Goal: Task Accomplishment & Management: Manage account settings

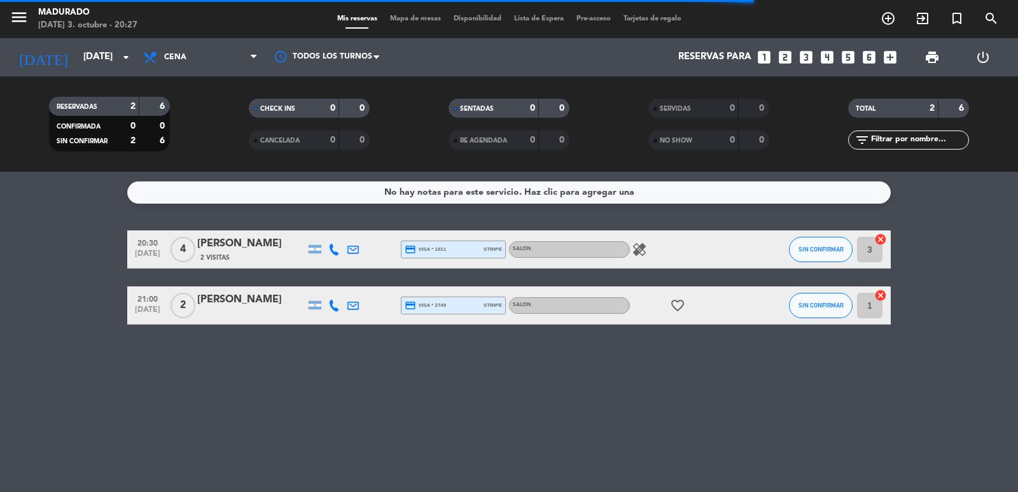
click at [442, 195] on div "No hay notas para este servicio. Haz clic para agregar una" at bounding box center [509, 192] width 250 height 15
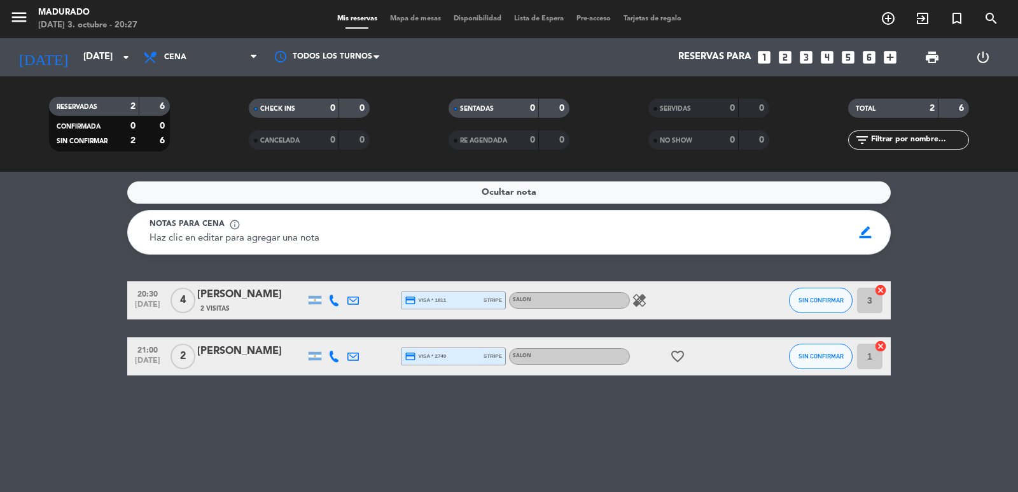
click at [443, 195] on div "Ocultar nota" at bounding box center [509, 192] width 764 height 22
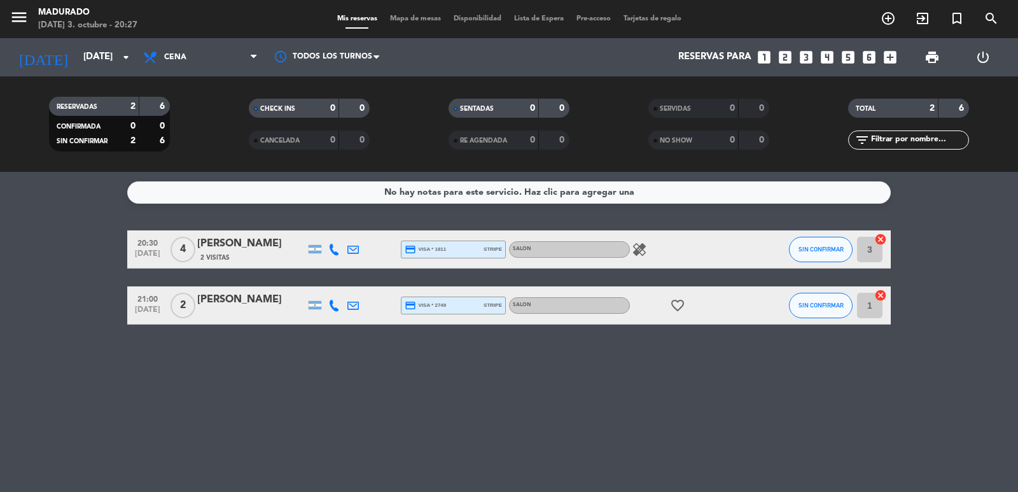
click at [635, 249] on icon "healing" at bounding box center [639, 249] width 15 height 15
click at [636, 248] on icon "healing" at bounding box center [639, 249] width 15 height 15
drag, startPoint x: 908, startPoint y: 105, endPoint x: 1018, endPoint y: 100, distance: 109.6
click at [1018, 100] on div "RESERVADAS 2 6 CONFIRMADA 0 0 SIN CONFIRMAR 2 6 CHECK INS 0 0 CANCELADA 0 0 SEN…" at bounding box center [509, 124] width 1018 height 70
click at [999, 135] on div "filter_list" at bounding box center [909, 139] width 200 height 19
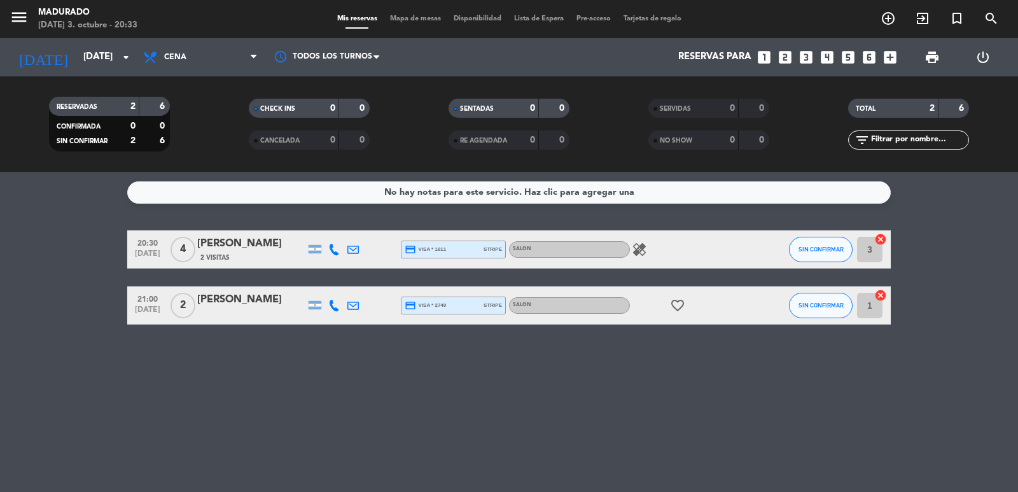
click at [154, 299] on span "21:00" at bounding box center [148, 298] width 32 height 15
click at [148, 240] on span "20:30" at bounding box center [148, 242] width 32 height 15
click at [241, 391] on div "No hay notas para este servicio. Haz clic para agregar una 20:30 [DATE] Creada:…" at bounding box center [509, 332] width 1018 height 320
click at [927, 54] on span "print" at bounding box center [932, 57] width 15 height 15
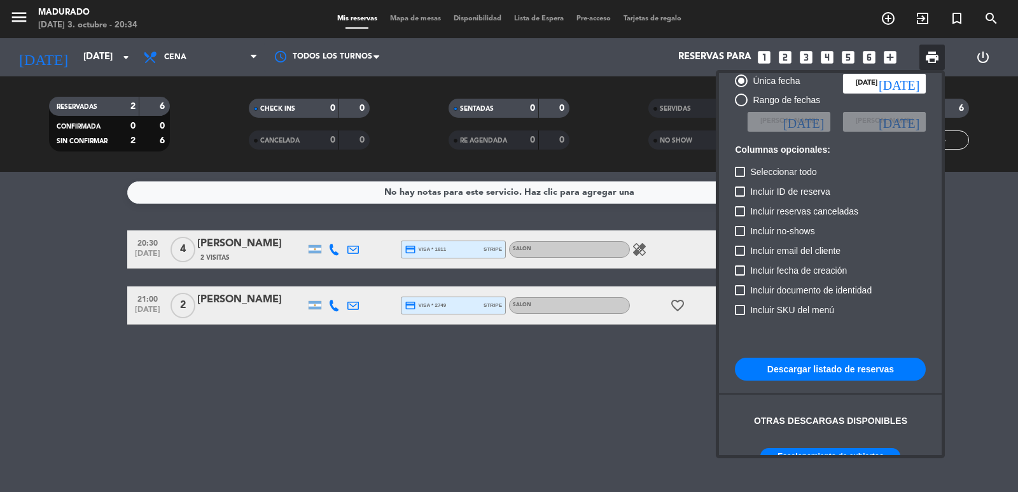
scroll to position [78, 0]
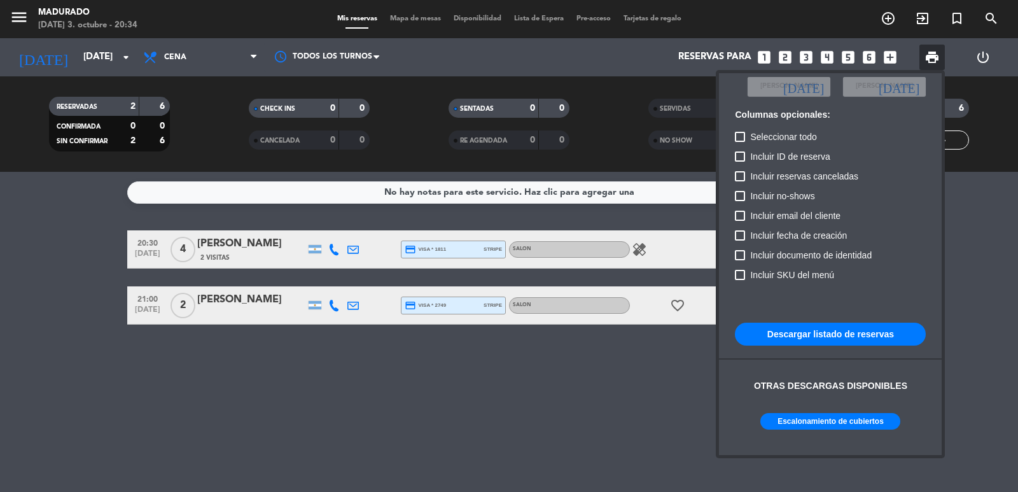
click at [860, 332] on button "Descargar listado de reservas" at bounding box center [830, 334] width 191 height 23
click at [612, 376] on div at bounding box center [509, 246] width 1018 height 492
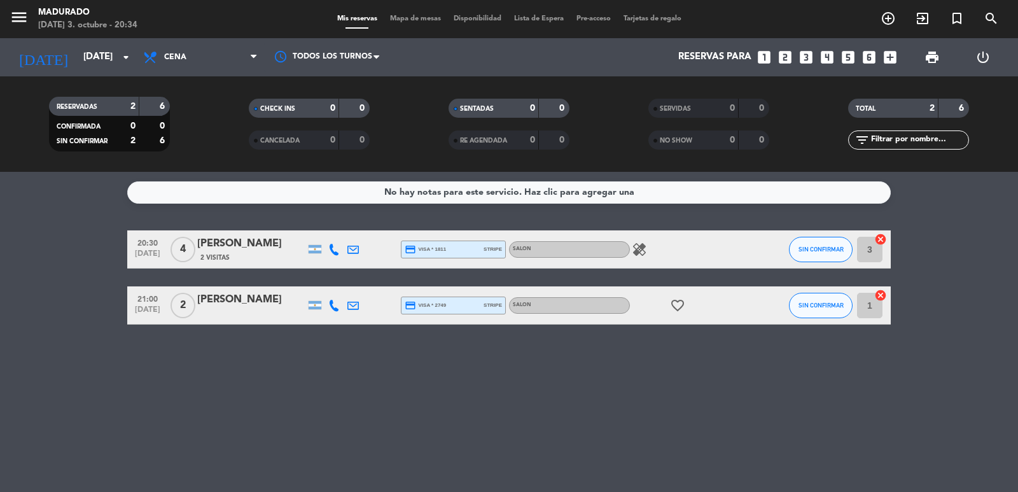
click at [462, 248] on div "credit_card visa * 1811 stripe" at bounding box center [453, 249] width 97 height 17
click at [460, 252] on div "credit_card visa * 1811 stripe" at bounding box center [453, 249] width 97 height 17
click at [488, 305] on span "stripe" at bounding box center [493, 305] width 18 height 8
click at [488, 304] on span "stripe" at bounding box center [493, 305] width 18 height 8
